Goal: Task Accomplishment & Management: Manage account settings

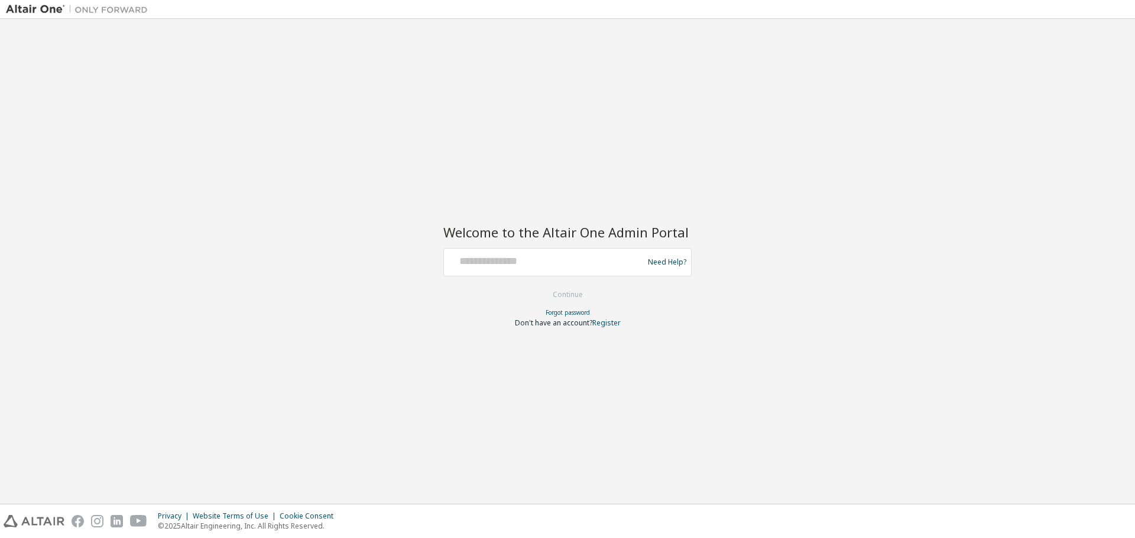
click at [263, 245] on div "Welcome to the Altair One Admin Portal Need Help? Please make sure that you pro…" at bounding box center [567, 261] width 1123 height 473
click at [494, 264] on input "text" at bounding box center [545, 259] width 193 height 17
type input "**********"
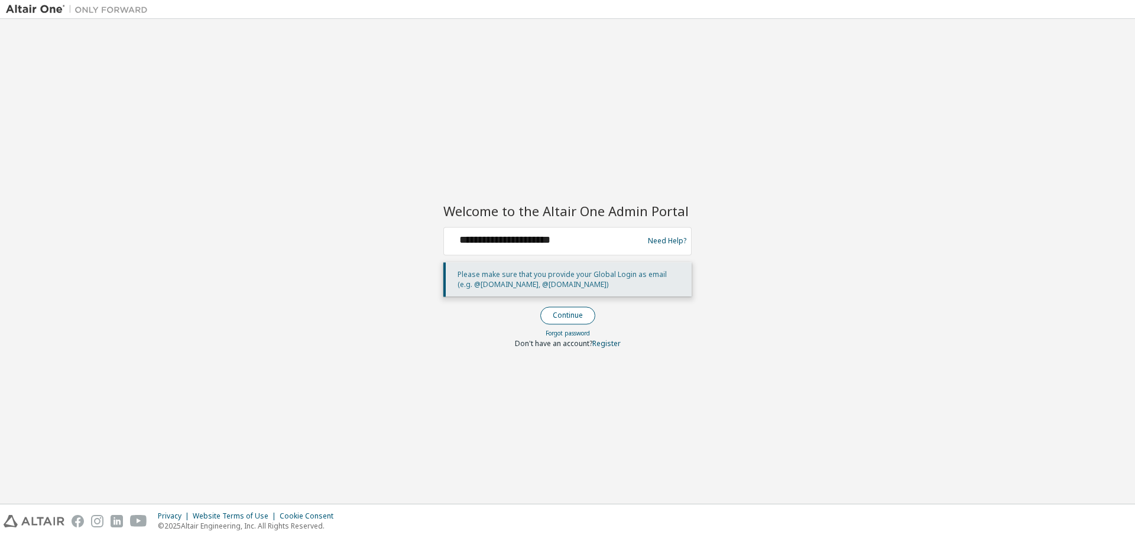
click at [570, 315] on button "Continue" at bounding box center [567, 316] width 55 height 18
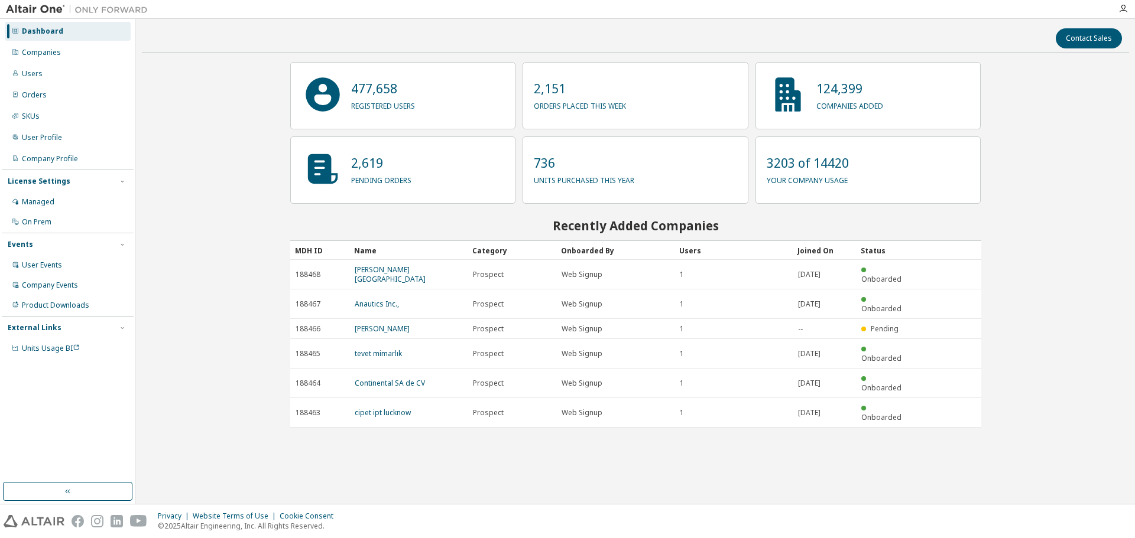
click at [1031, 306] on div "Contact Sales 477,658 registered users 2,151 orders placed this week 124,399 co…" at bounding box center [635, 261] width 987 height 473
click at [61, 53] on div "Companies" at bounding box center [68, 52] width 126 height 19
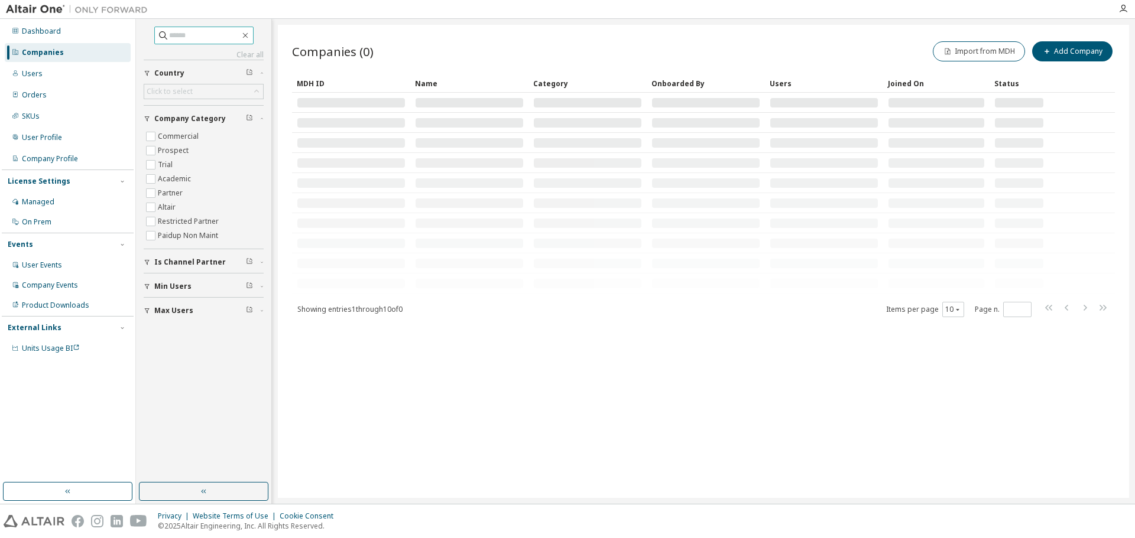
click at [210, 41] on input "text" at bounding box center [204, 36] width 71 height 12
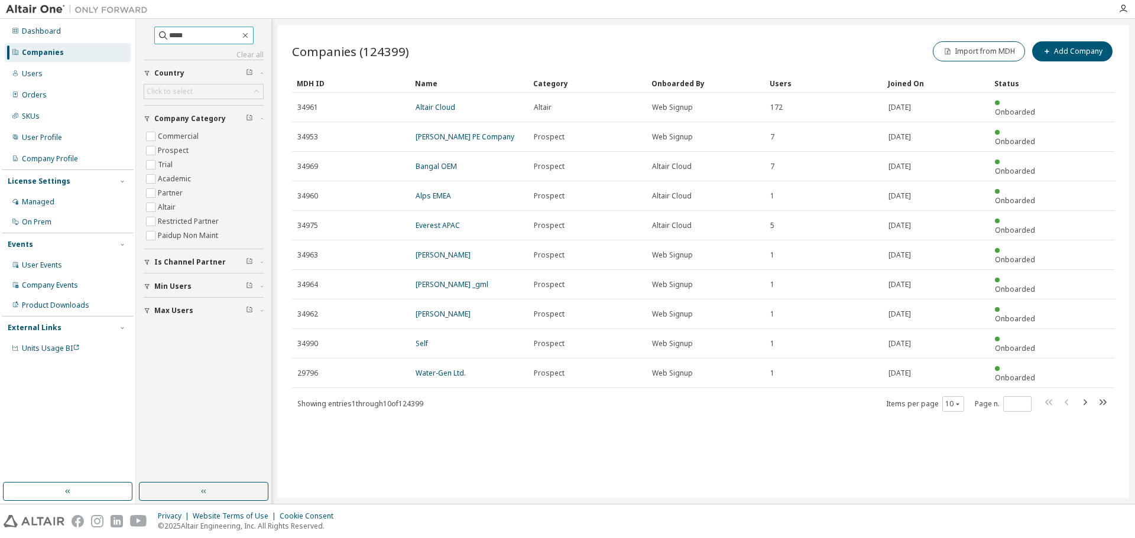
type input "*****"
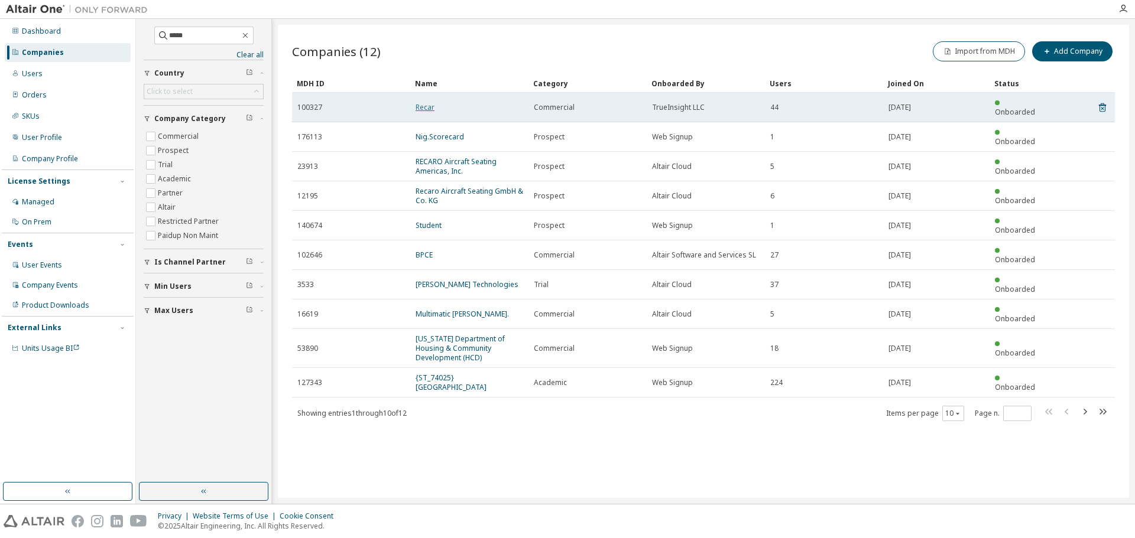
click at [429, 103] on link "Recar" at bounding box center [425, 107] width 19 height 10
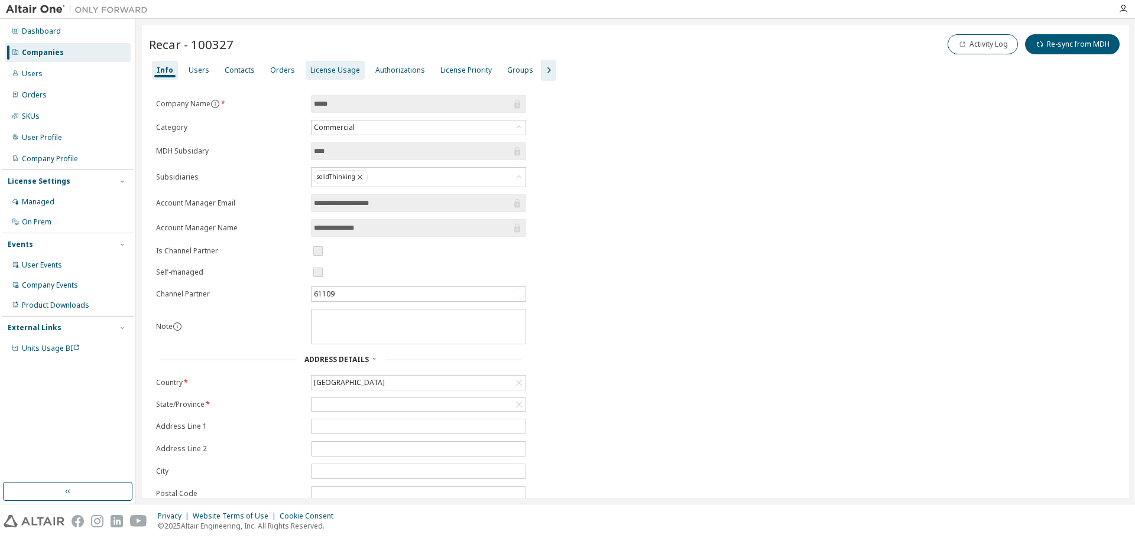
click at [335, 73] on div "License Usage" at bounding box center [335, 70] width 50 height 9
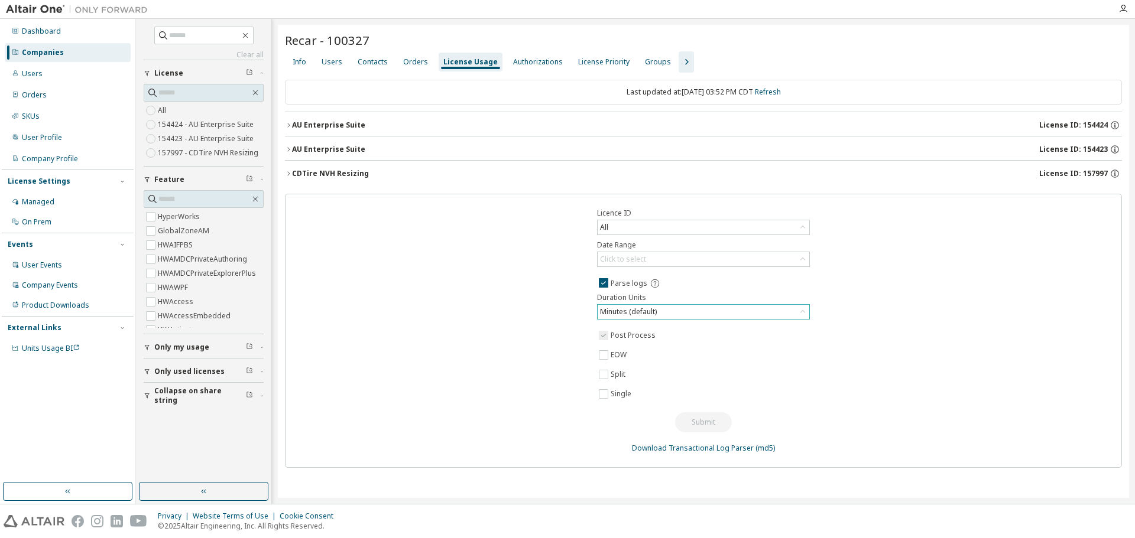
click at [681, 314] on div "Minutes (default)" at bounding box center [704, 312] width 212 height 14
click at [675, 354] on li "Hours" at bounding box center [702, 360] width 209 height 15
click at [612, 356] on label "EOW" at bounding box center [620, 355] width 18 height 14
click at [702, 373] on span "Split" at bounding box center [702, 375] width 213 height 14
click at [508, 313] on div "Licence ID All Date Range Click to select Parse logs Duration Units Hours Post …" at bounding box center [703, 331] width 837 height 274
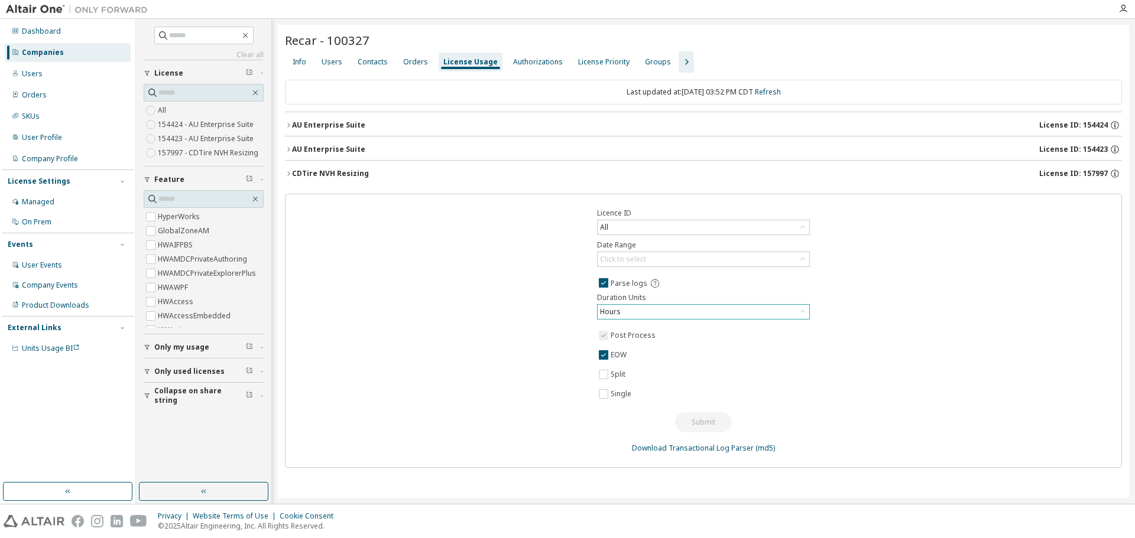
drag, startPoint x: 977, startPoint y: 229, endPoint x: 965, endPoint y: 231, distance: 12.6
click at [976, 229] on div "Licence ID All Date Range Click to select Parse logs Duration Units Hours Post …" at bounding box center [703, 331] width 837 height 274
click at [869, 307] on div "Licence ID All Date Range Click to select Parse logs Duration Units Hours Post …" at bounding box center [703, 331] width 837 height 274
click at [709, 358] on span "EOW" at bounding box center [702, 355] width 213 height 14
click at [656, 284] on icon at bounding box center [655, 283] width 11 height 11
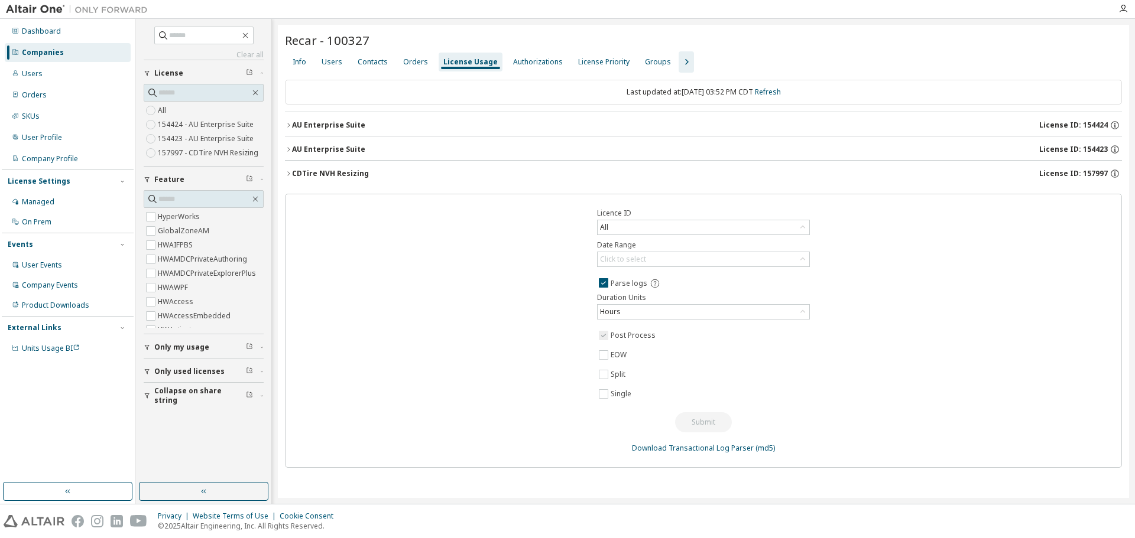
click at [469, 310] on div "Licence ID All Date Range Click to select Parse logs Duration Units Hours Post …" at bounding box center [703, 331] width 837 height 274
click at [755, 359] on span "EOW" at bounding box center [702, 355] width 213 height 14
click at [530, 357] on div "Licence ID All Date Range Click to select Parse logs Duration Units Hours Post …" at bounding box center [703, 331] width 837 height 274
click at [915, 385] on div "Licence ID All Date Range Click to select Parse logs Duration Units Hours Post …" at bounding box center [703, 331] width 837 height 274
click at [740, 377] on span "Split" at bounding box center [702, 375] width 213 height 14
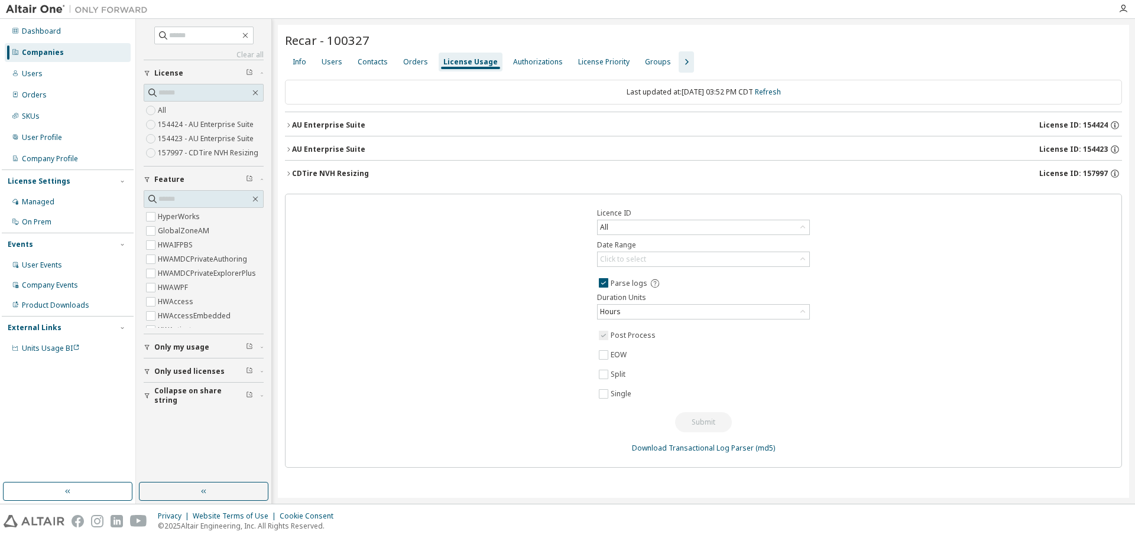
click at [564, 323] on div "Licence ID All Date Range Click to select Parse logs Duration Units Hours Post …" at bounding box center [703, 331] width 837 height 274
click at [1008, 323] on div "Licence ID All Date Range Click to select Parse logs Duration Units Hours Post …" at bounding box center [703, 331] width 837 height 274
click at [690, 229] on div "All" at bounding box center [704, 227] width 212 height 14
click at [663, 263] on li "All" at bounding box center [702, 260] width 209 height 15
click at [688, 257] on div "Click to select" at bounding box center [704, 259] width 212 height 14
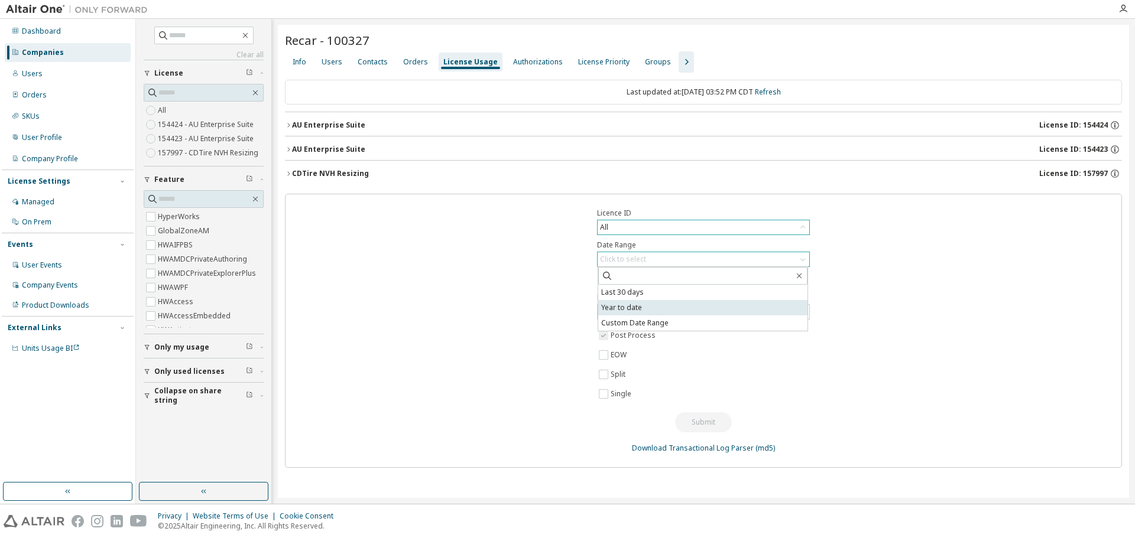
click at [664, 307] on li "Year to date" at bounding box center [702, 307] width 209 height 15
click at [709, 420] on button "Submit" at bounding box center [703, 423] width 57 height 20
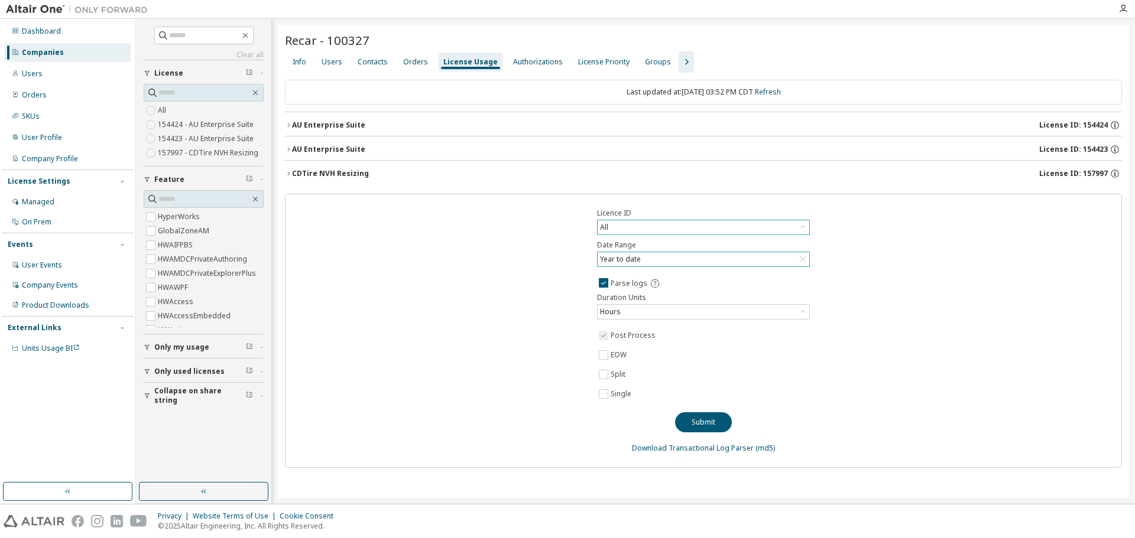
click at [417, 382] on div "Licence ID All Date Range Year to date Parse logs Duration Units Hours Post Pro…" at bounding box center [703, 331] width 837 height 274
click at [696, 226] on div "All" at bounding box center [704, 227] width 212 height 14
click at [482, 248] on div "Licence ID All All 154424 - AU Enterprise Suite 154423 - AU Enterprise Suite 15…" at bounding box center [703, 331] width 837 height 274
click at [288, 147] on icon "button" at bounding box center [288, 149] width 7 height 7
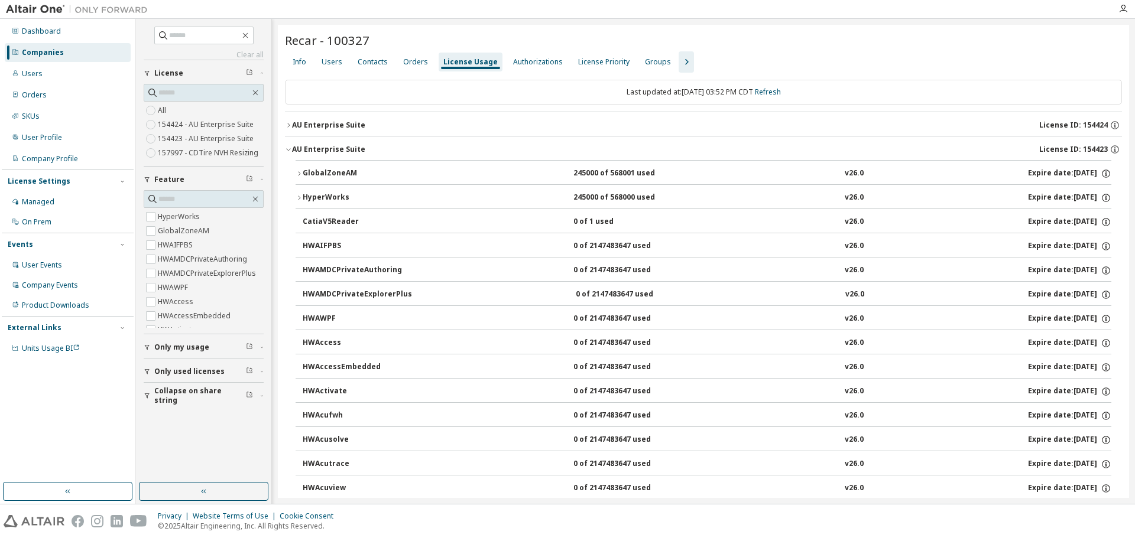
click at [288, 147] on icon "button" at bounding box center [288, 149] width 7 height 7
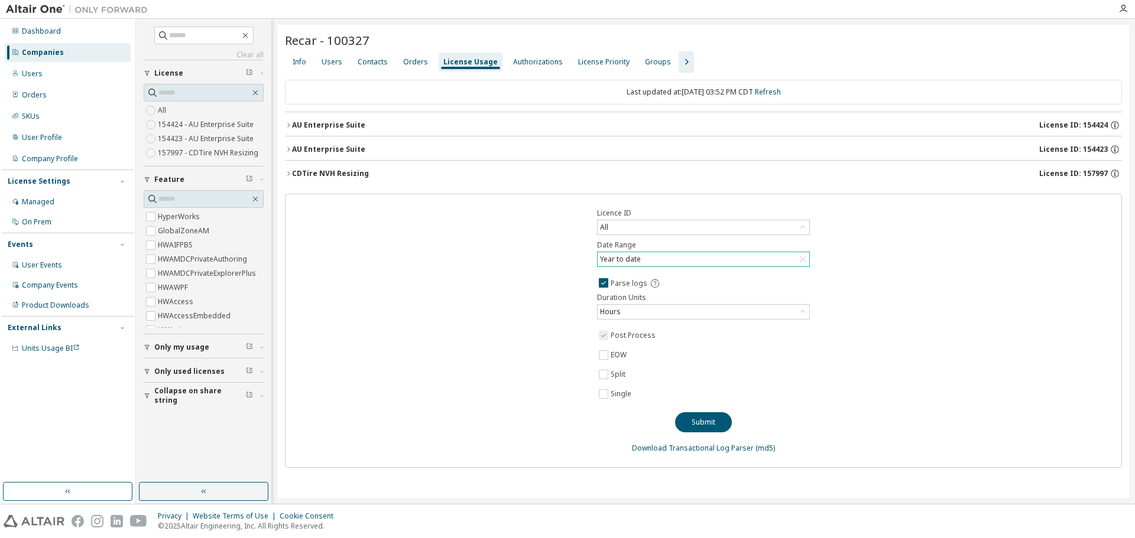
click at [288, 125] on icon "button" at bounding box center [288, 125] width 7 height 7
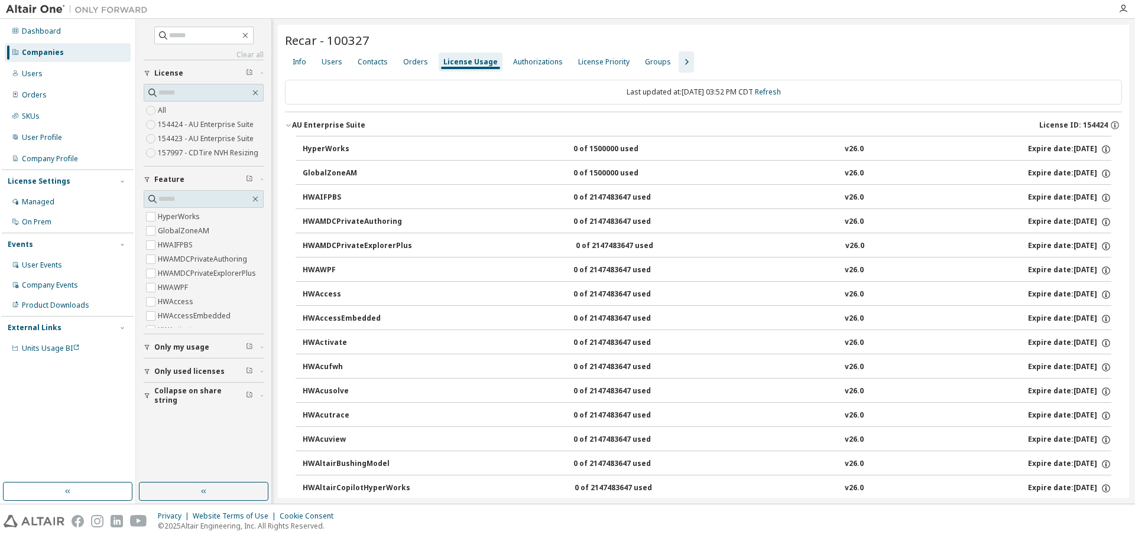
click at [288, 125] on icon "button" at bounding box center [288, 125] width 7 height 7
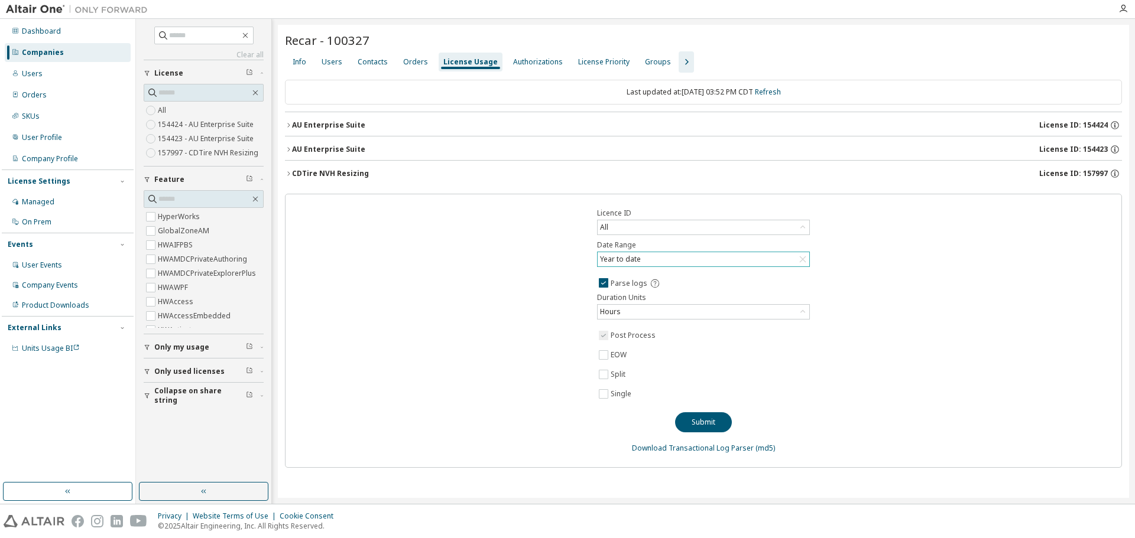
click at [288, 123] on icon "button" at bounding box center [288, 125] width 7 height 7
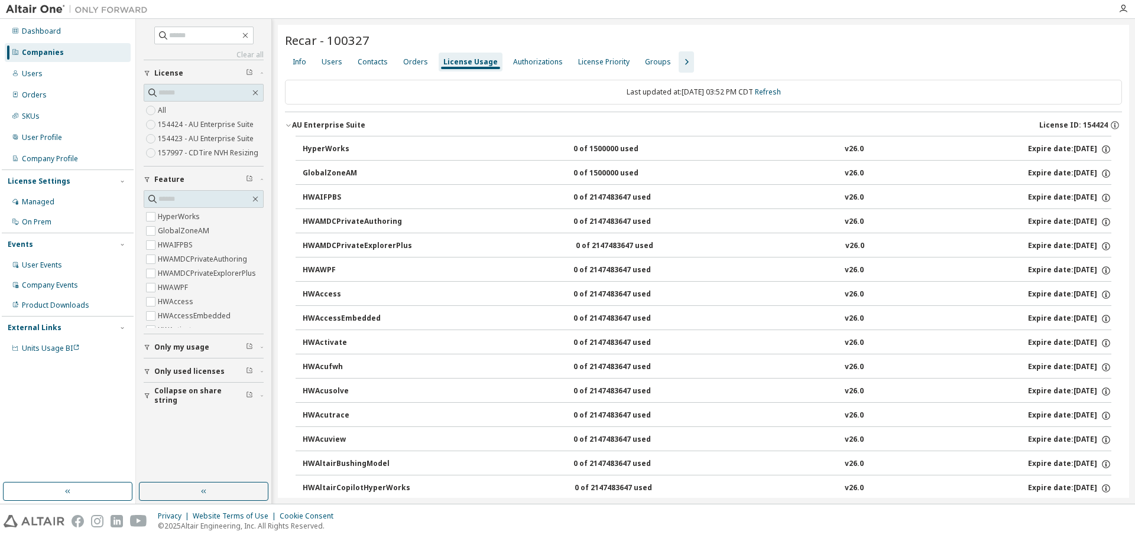
click at [288, 123] on icon "button" at bounding box center [288, 125] width 7 height 7
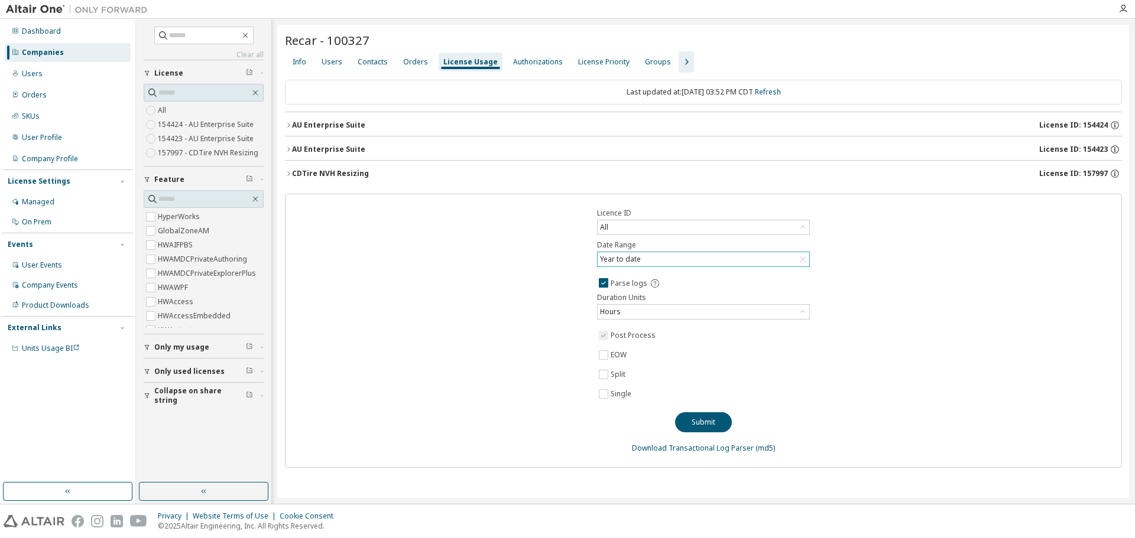
click at [420, 303] on div "Licence ID All Date Range Year to date Parse logs Duration Units Hours Post Pro…" at bounding box center [703, 331] width 837 height 274
click at [948, 293] on div "Licence ID All Date Range Year to date Parse logs Duration Units Hours Post Pro…" at bounding box center [703, 331] width 837 height 274
click at [290, 149] on icon "button" at bounding box center [288, 149] width 7 height 7
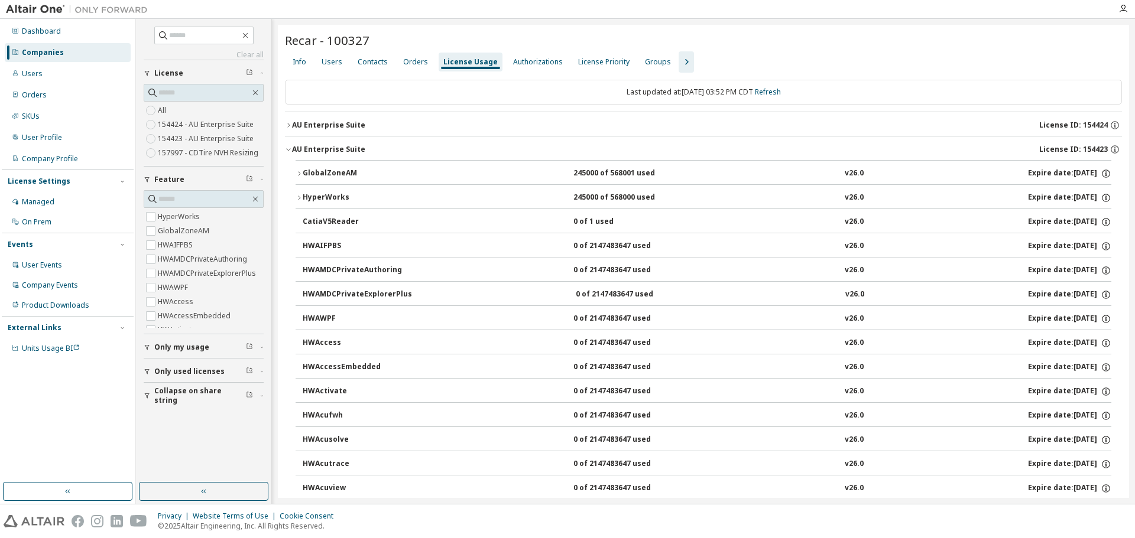
click at [290, 126] on icon "button" at bounding box center [288, 125] width 7 height 7
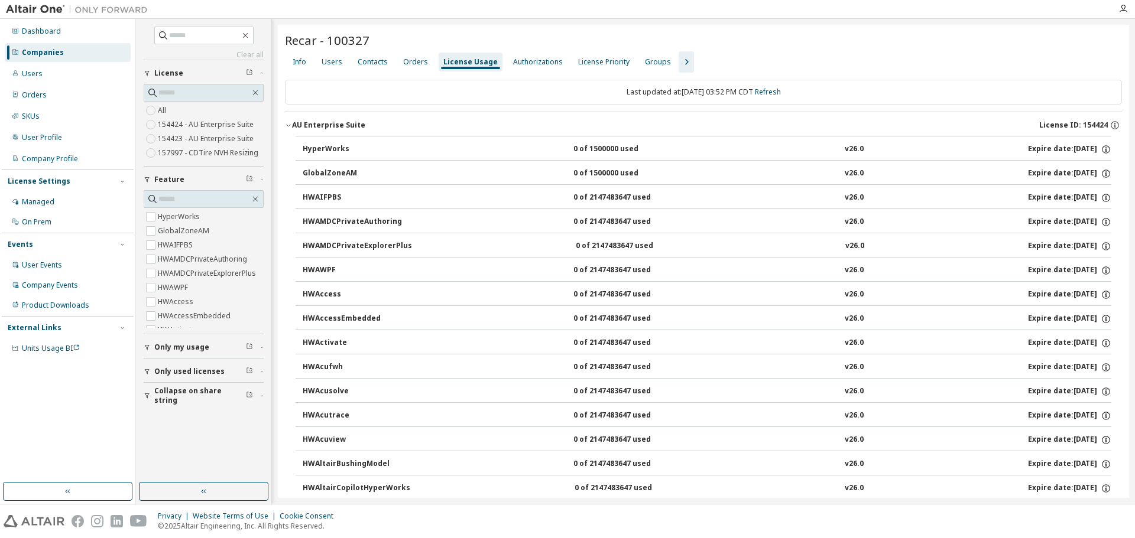
click at [287, 126] on icon "button" at bounding box center [288, 125] width 7 height 7
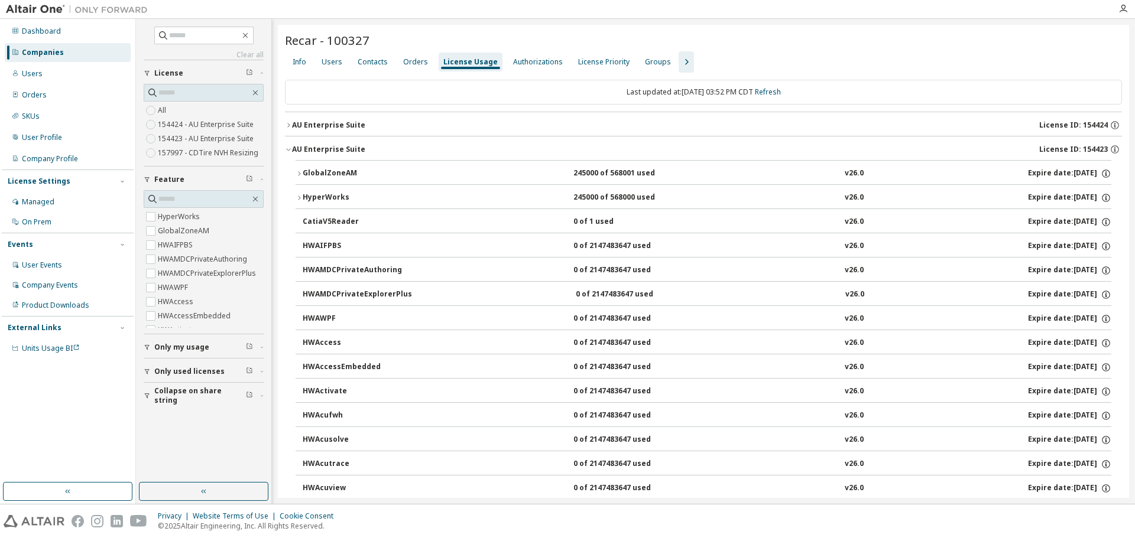
drag, startPoint x: 289, startPoint y: 149, endPoint x: 298, endPoint y: 124, distance: 26.4
click at [290, 148] on icon "button" at bounding box center [288, 149] width 7 height 7
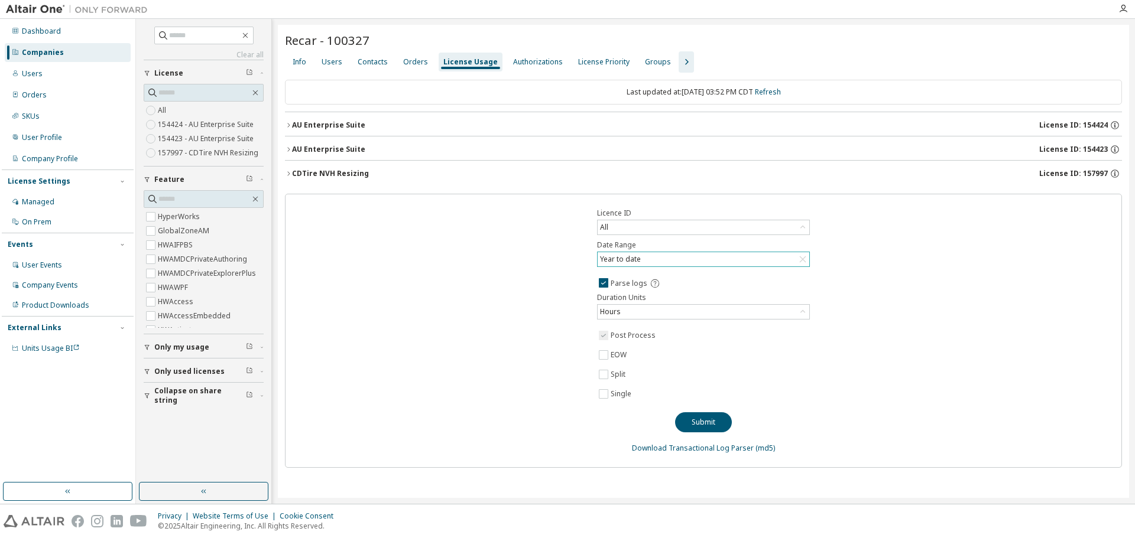
click at [288, 124] on icon "button" at bounding box center [288, 125] width 2 height 4
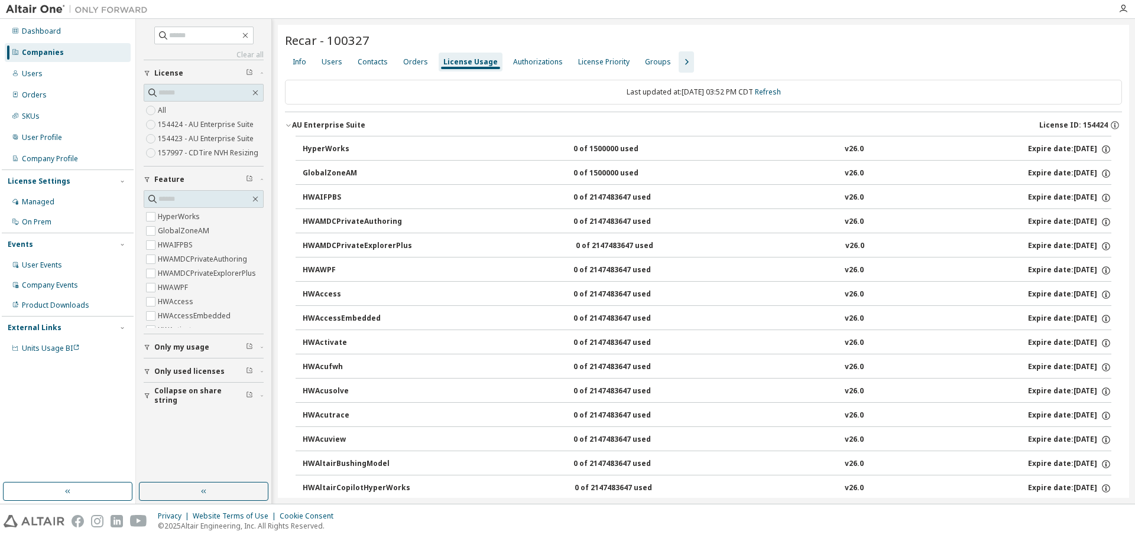
click at [869, 71] on div "Info Users Contacts Orders License Usage Authorizations License Priority Groups" at bounding box center [703, 61] width 837 height 21
click at [291, 125] on icon "button" at bounding box center [288, 125] width 7 height 7
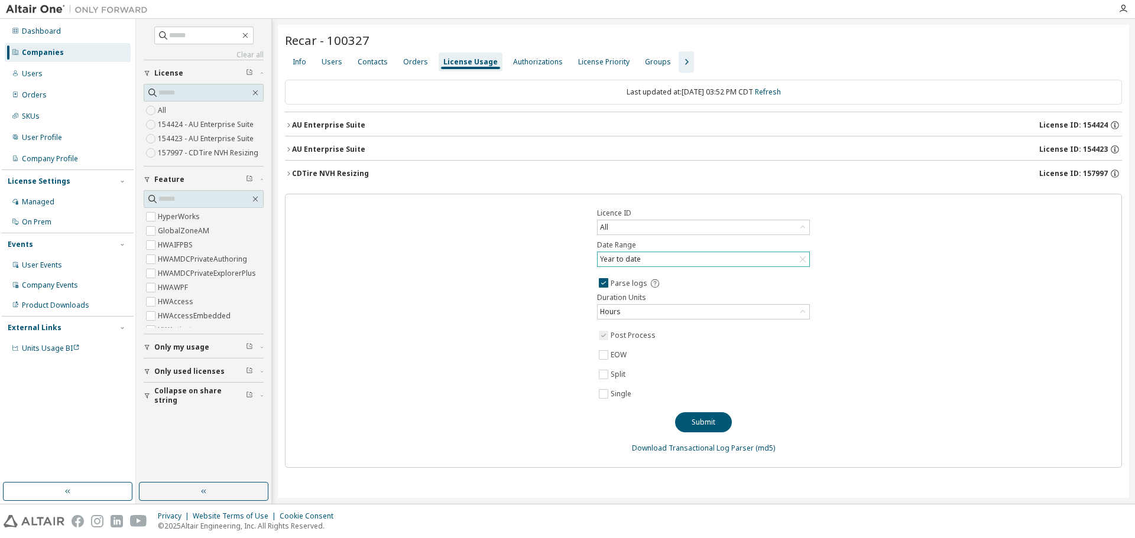
click at [293, 126] on div "AU Enterprise Suite" at bounding box center [328, 125] width 73 height 9
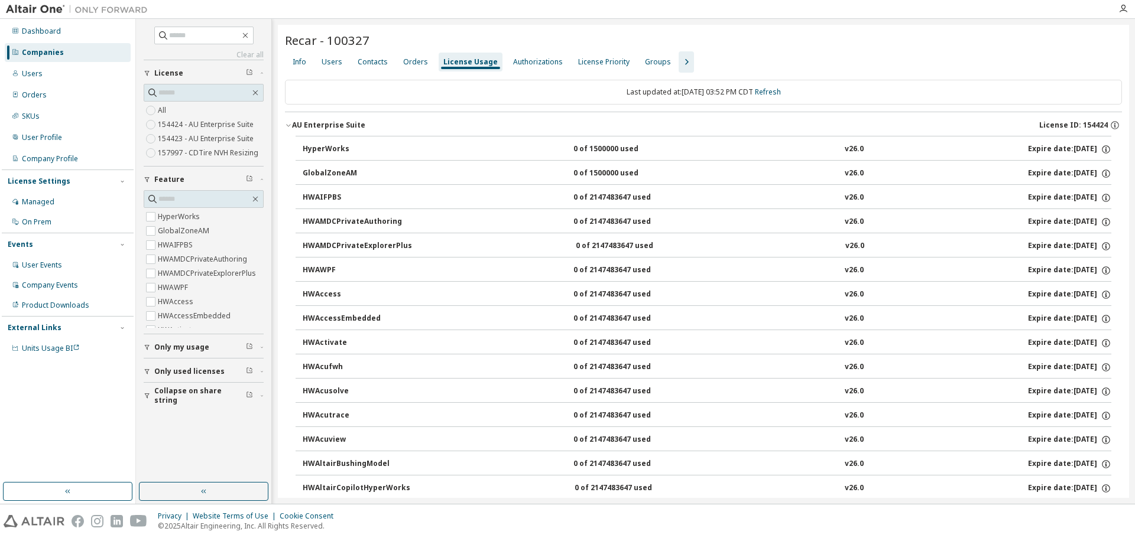
click at [291, 126] on icon "button" at bounding box center [288, 125] width 7 height 7
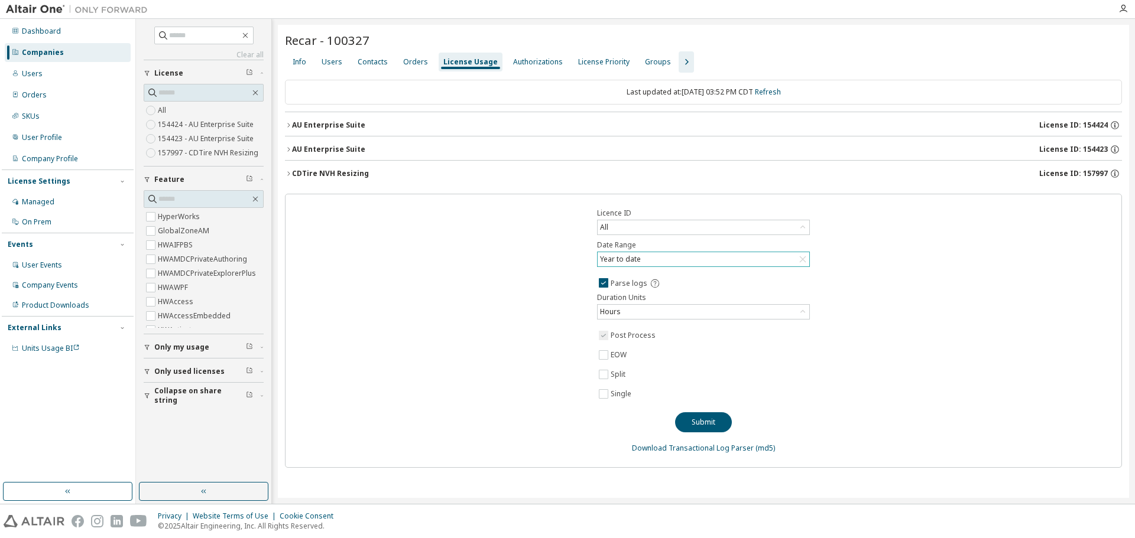
click at [288, 150] on icon "button" at bounding box center [288, 149] width 7 height 7
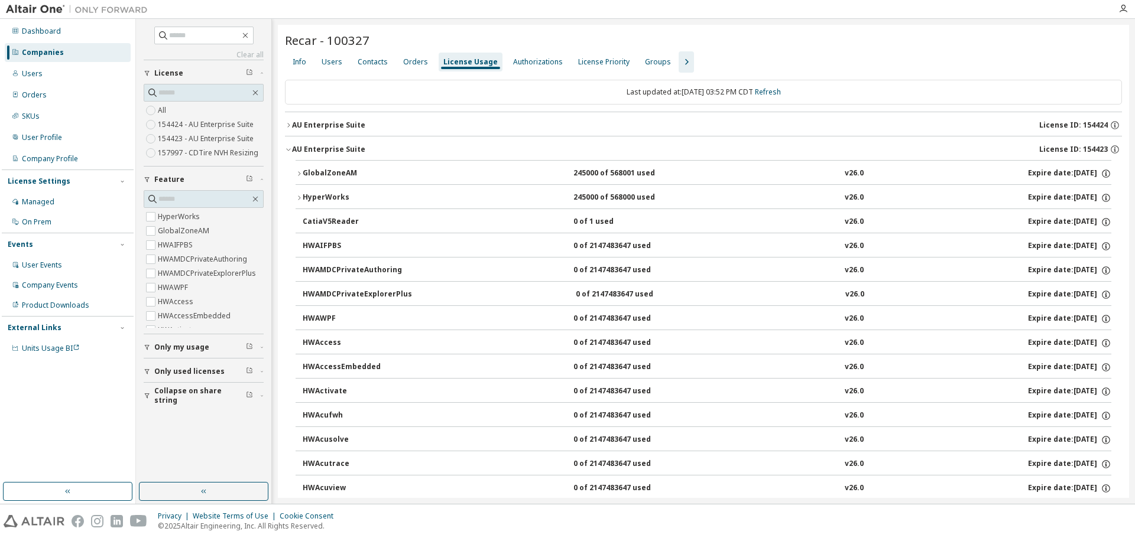
click at [288, 150] on icon "button" at bounding box center [288, 149] width 7 height 7
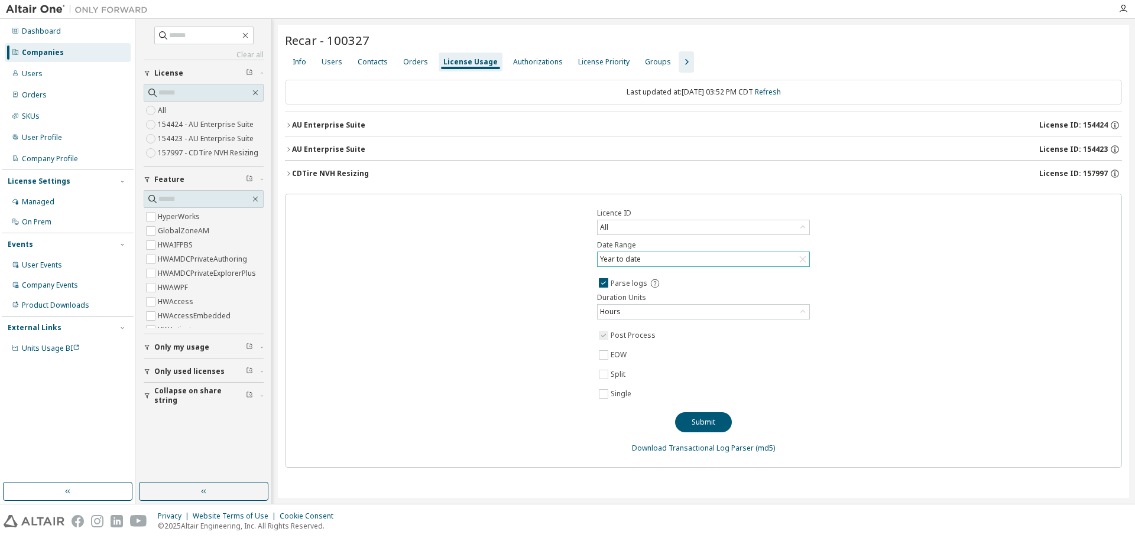
click at [289, 175] on icon "button" at bounding box center [288, 173] width 7 height 7
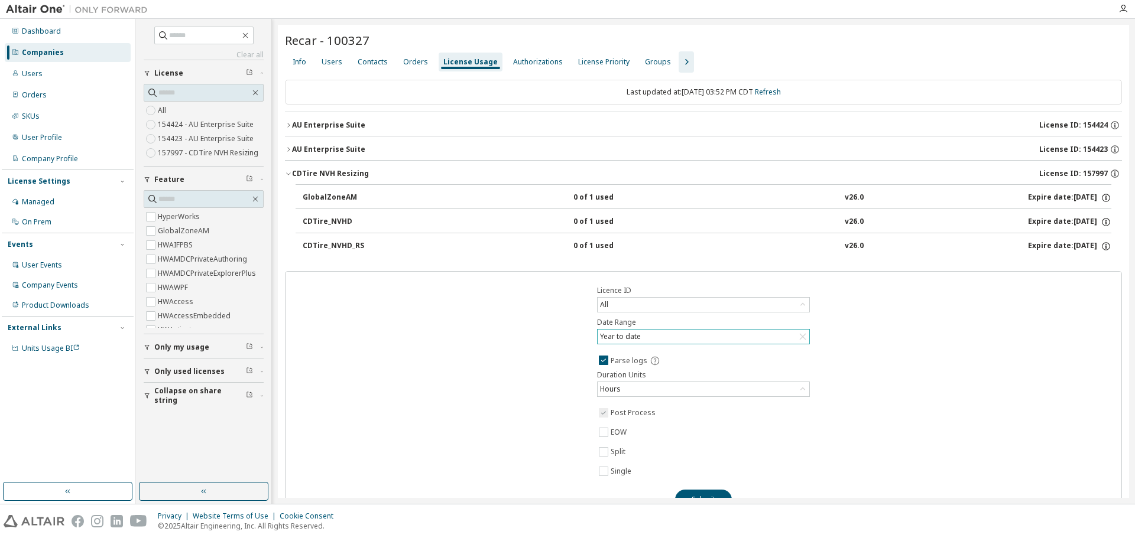
click at [289, 175] on icon "button" at bounding box center [288, 173] width 7 height 7
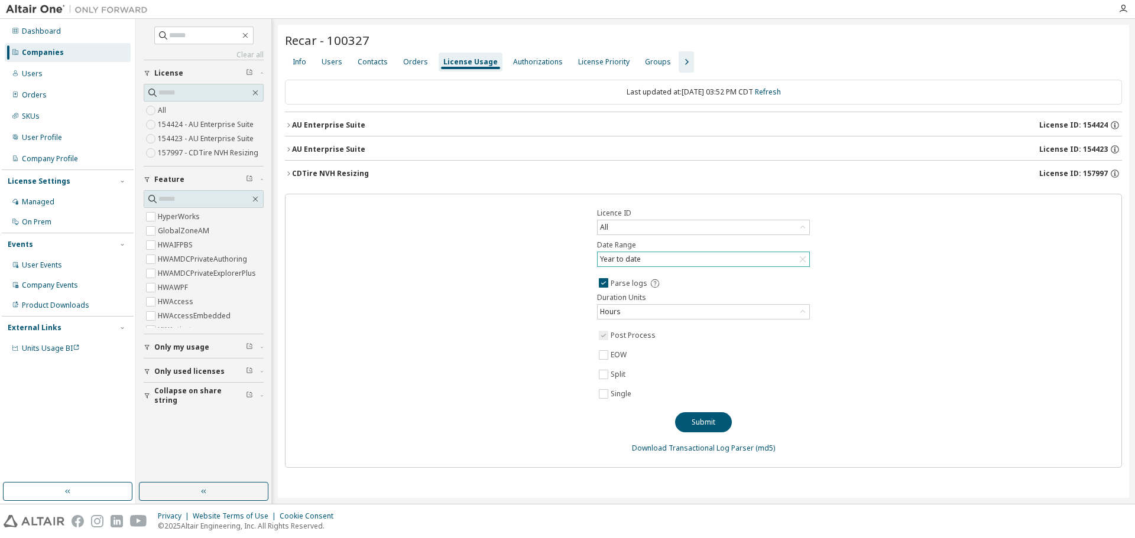
click at [1008, 345] on div "Licence ID All Date Range Year to date Parse logs Duration Units Hours Post Pro…" at bounding box center [703, 331] width 837 height 274
click at [696, 225] on div "All" at bounding box center [704, 227] width 212 height 14
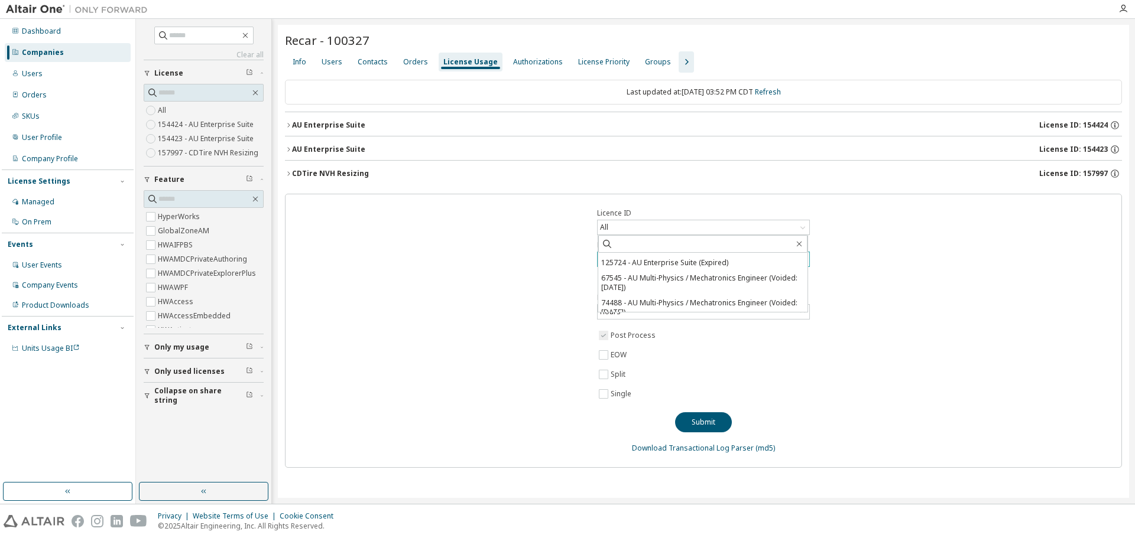
click at [867, 352] on div "Licence ID All All 154424 - AU Enterprise Suite 154423 - AU Enterprise Suite 15…" at bounding box center [703, 331] width 837 height 274
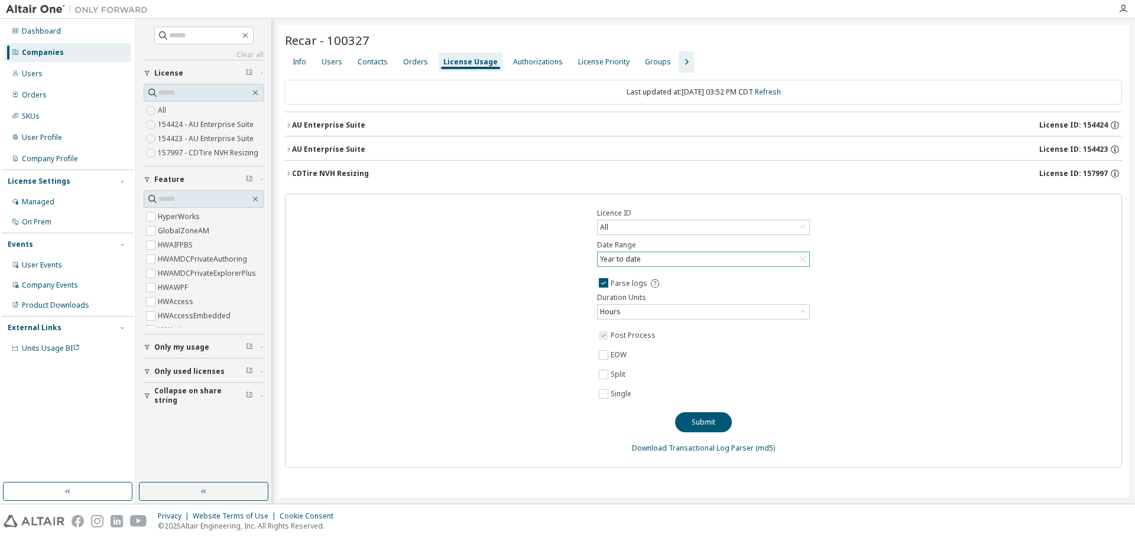
drag, startPoint x: 412, startPoint y: 376, endPoint x: 417, endPoint y: 361, distance: 16.1
click at [412, 376] on div "Licence ID All Date Range Year to date Parse logs Duration Units Hours Post Pro…" at bounding box center [703, 331] width 837 height 274
click at [290, 150] on icon "button" at bounding box center [288, 149] width 7 height 7
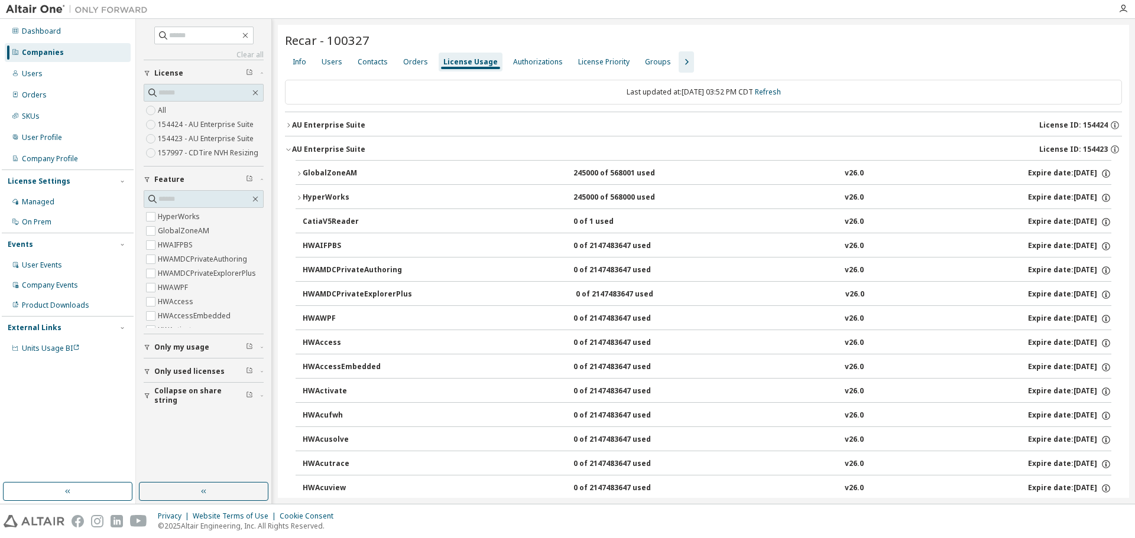
click at [290, 150] on icon "button" at bounding box center [288, 149] width 7 height 7
